Goal: Find specific page/section: Find specific page/section

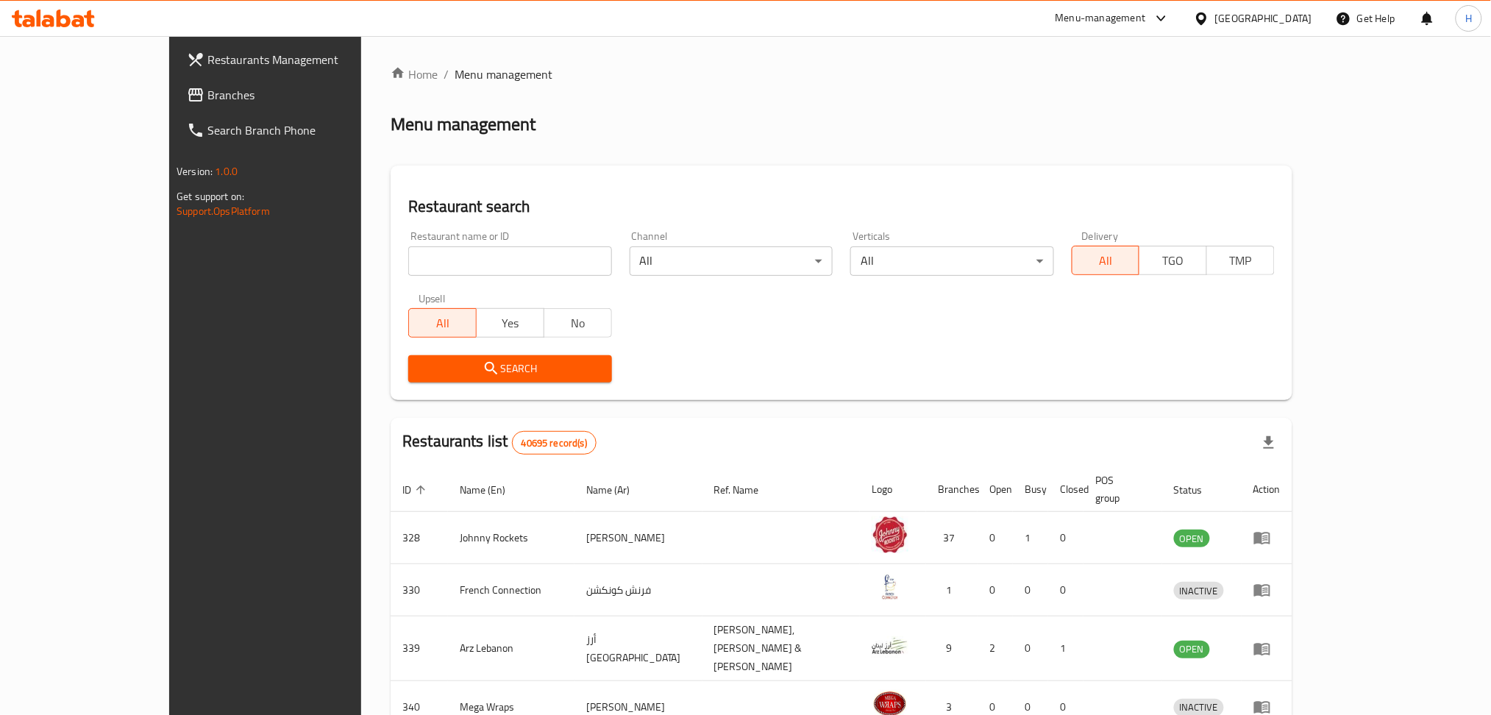
click at [207, 93] on span "Branches" at bounding box center [306, 95] width 199 height 18
click at [193, 97] on span "Branches" at bounding box center [299, 95] width 213 height 18
click at [408, 259] on input "search" at bounding box center [509, 260] width 203 height 29
paste input "761635"
type input "761635"
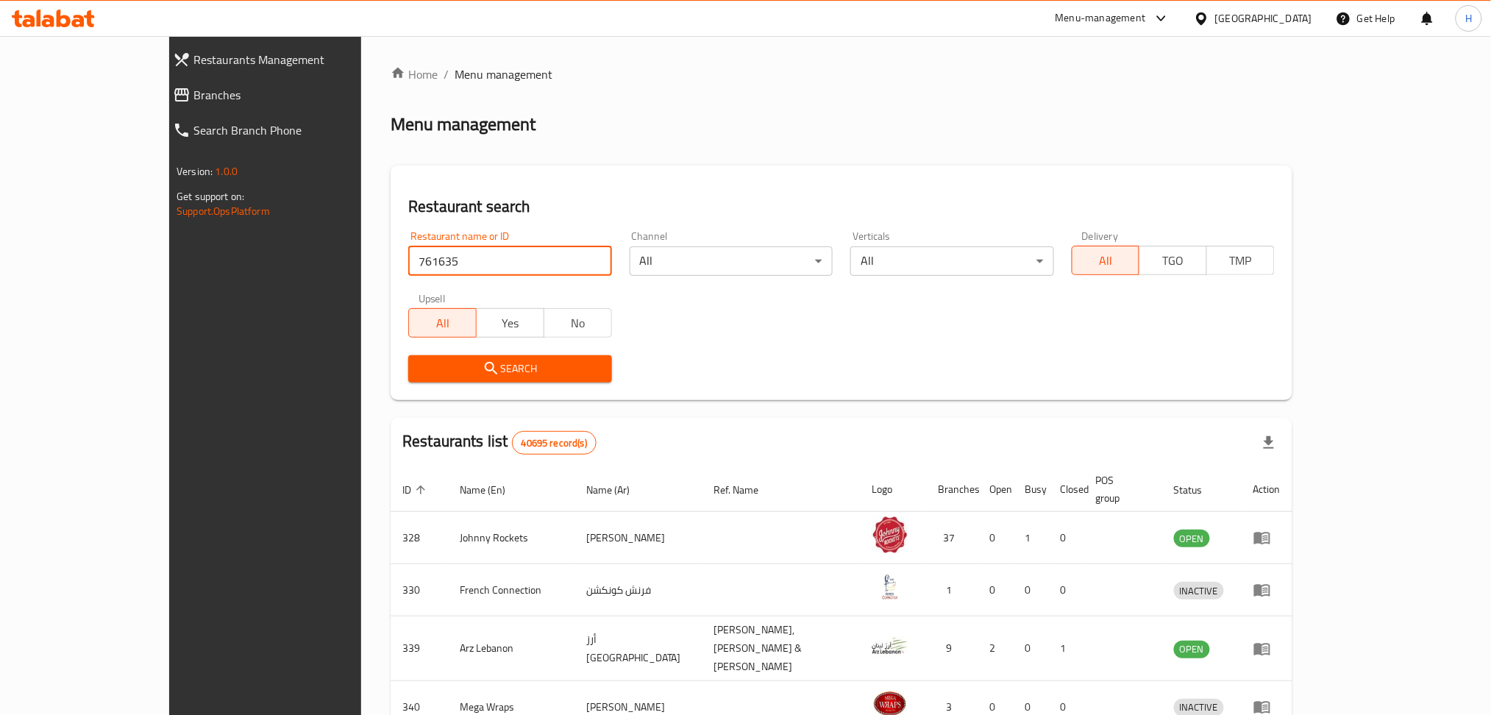
click button "Search" at bounding box center [509, 368] width 203 height 27
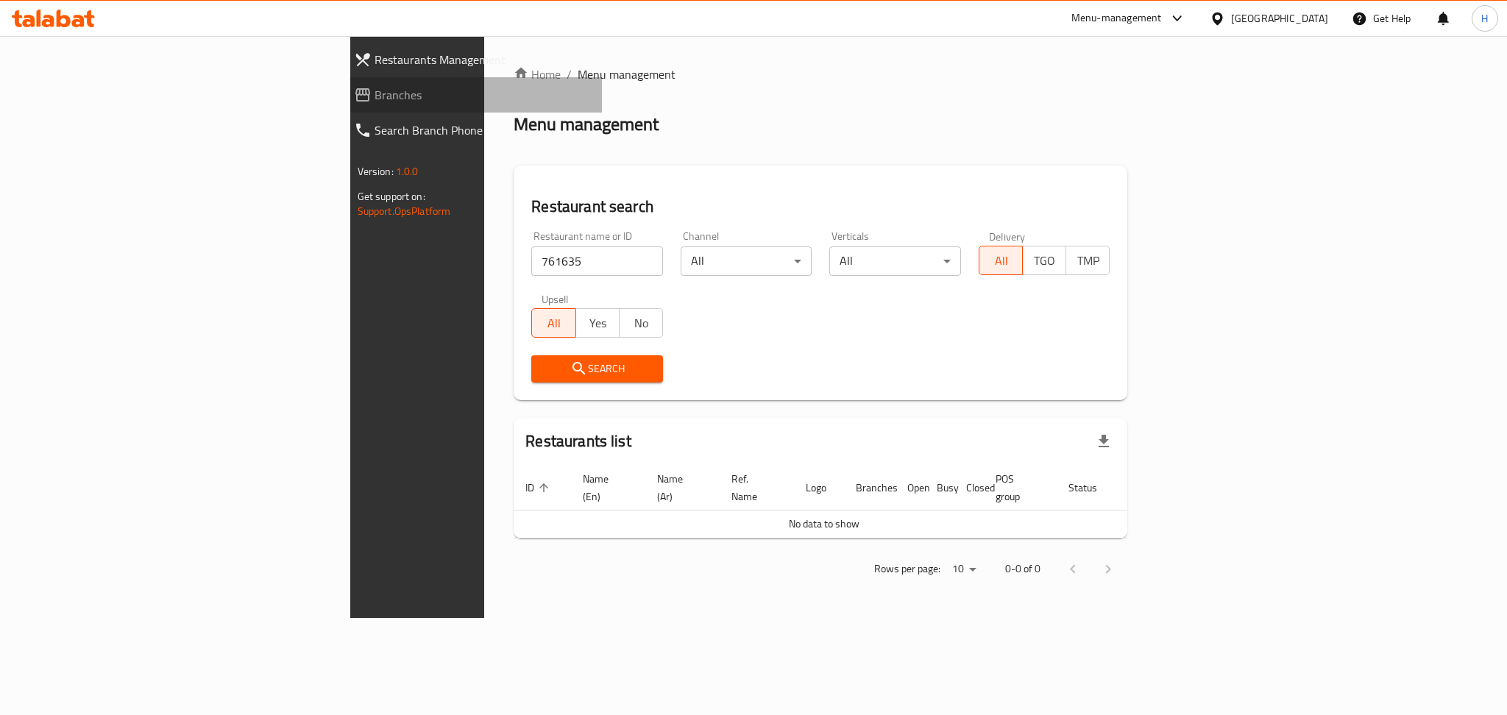
click at [374, 99] on span "Branches" at bounding box center [482, 95] width 216 height 18
